Goal: Information Seeking & Learning: Learn about a topic

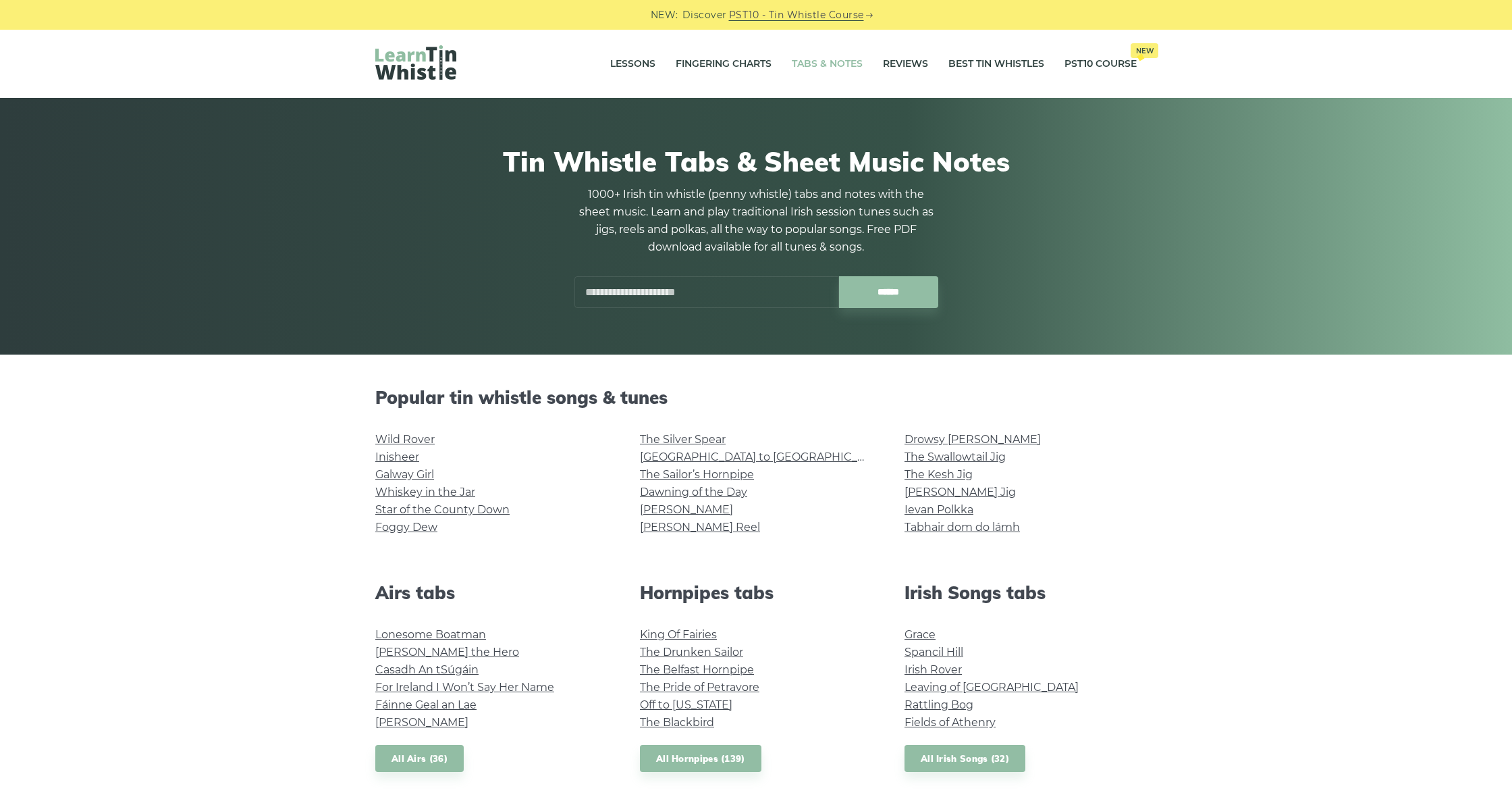
click at [770, 282] on div at bounding box center [786, 281] width 32 height 32
click at [770, 287] on div at bounding box center [786, 281] width 32 height 32
click at [763, 300] on input "text" at bounding box center [706, 292] width 264 height 32
click at [602, 320] on li "The Cordal Jig" at bounding box center [706, 324] width 247 height 17
type input "**********"
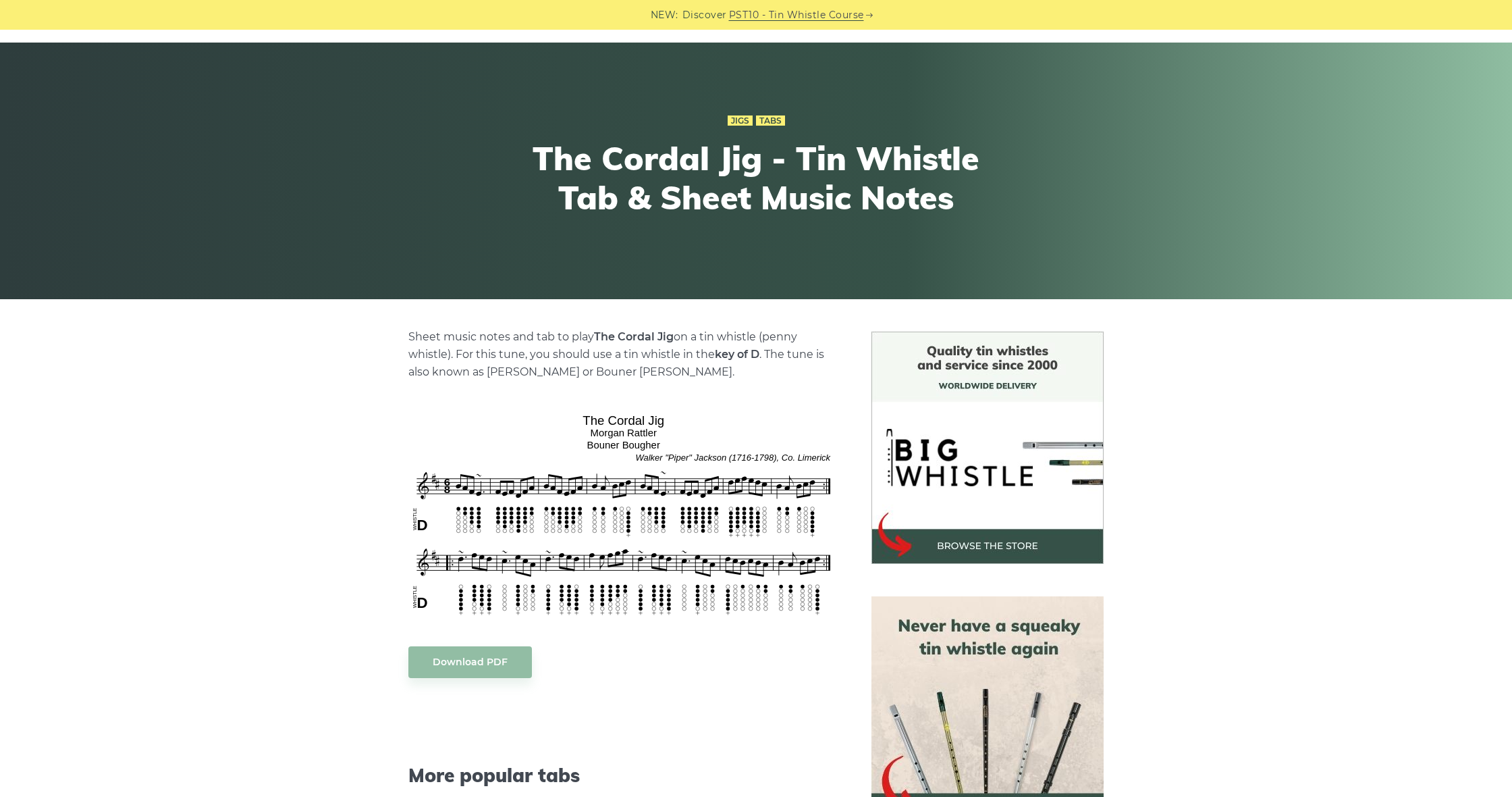
scroll to position [62, 0]
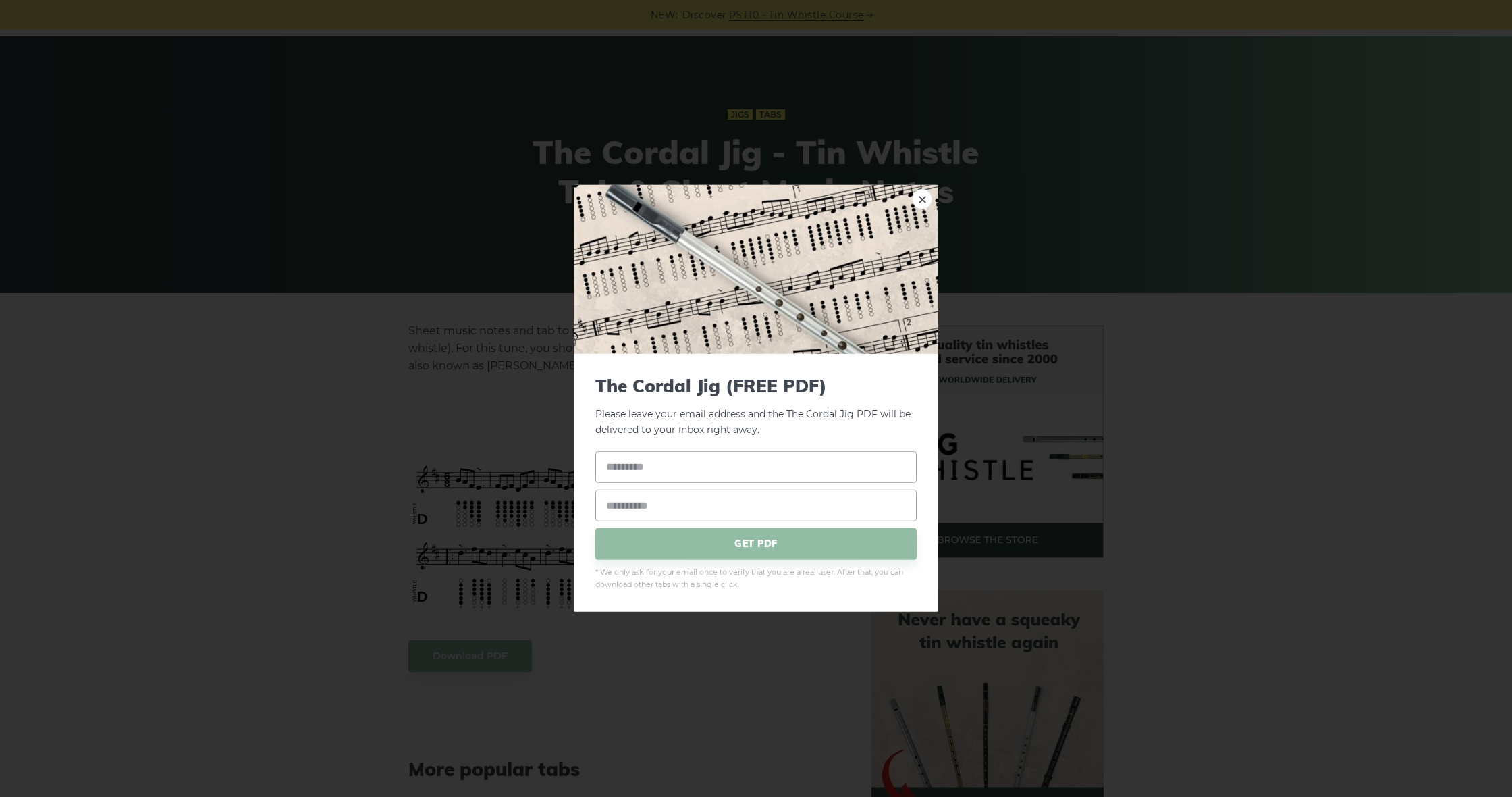
click at [476, 357] on div "× The Cordal Jig (FREE PDF) Please leave your email address and the The Cordal …" at bounding box center [756, 398] width 1512 height 797
click at [1074, 468] on div "× The Cordal Jig (FREE PDF) Please leave your email address and the The Cordal …" at bounding box center [756, 398] width 1512 height 797
drag, startPoint x: 243, startPoint y: 634, endPoint x: 251, endPoint y: 621, distance: 15.3
click at [245, 633] on div "× The Cordal Jig (FREE PDF) Please leave your email address and the The Cordal …" at bounding box center [756, 398] width 1512 height 797
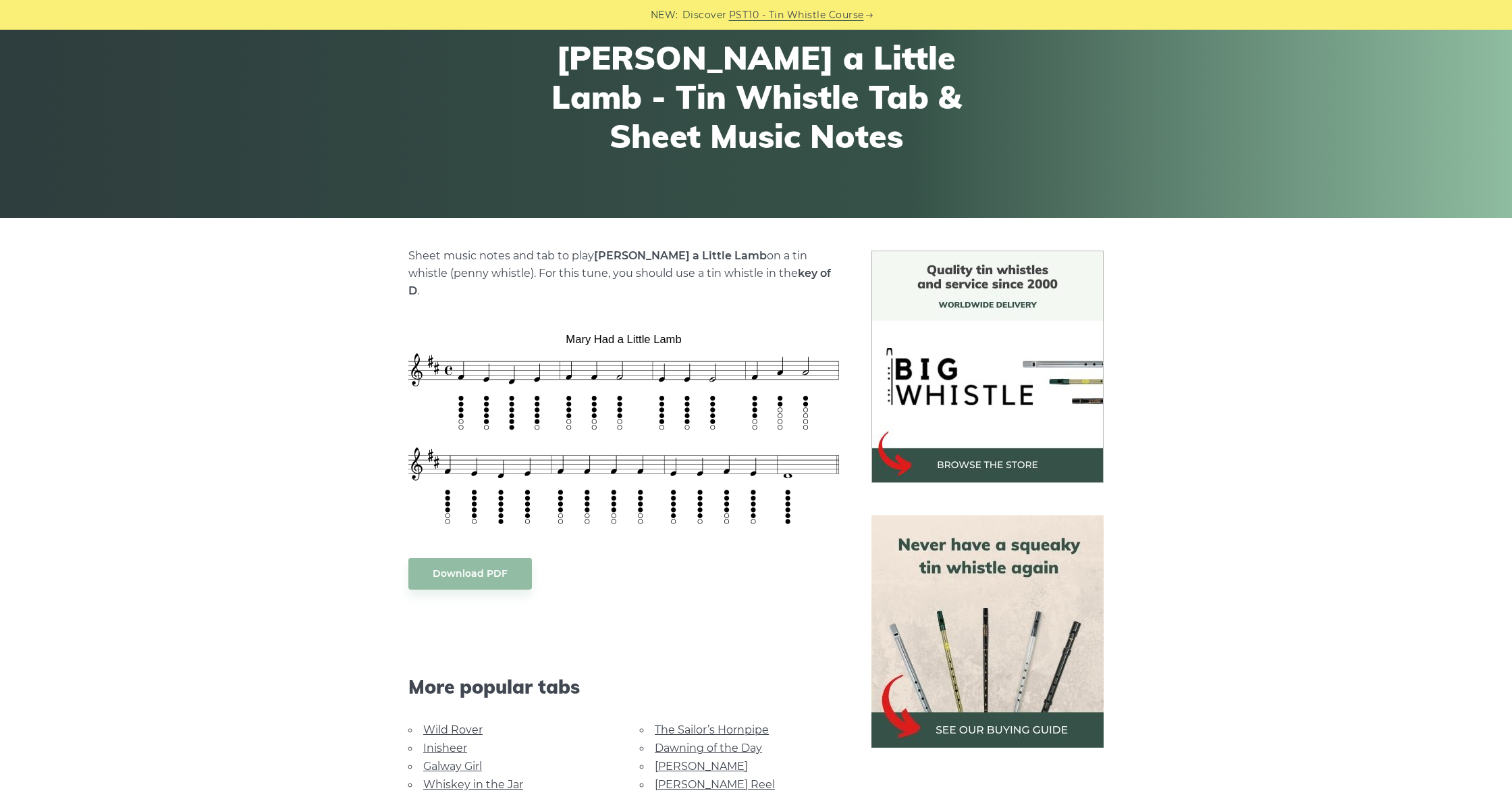
scroll to position [138, 0]
